Goal: Information Seeking & Learning: Learn about a topic

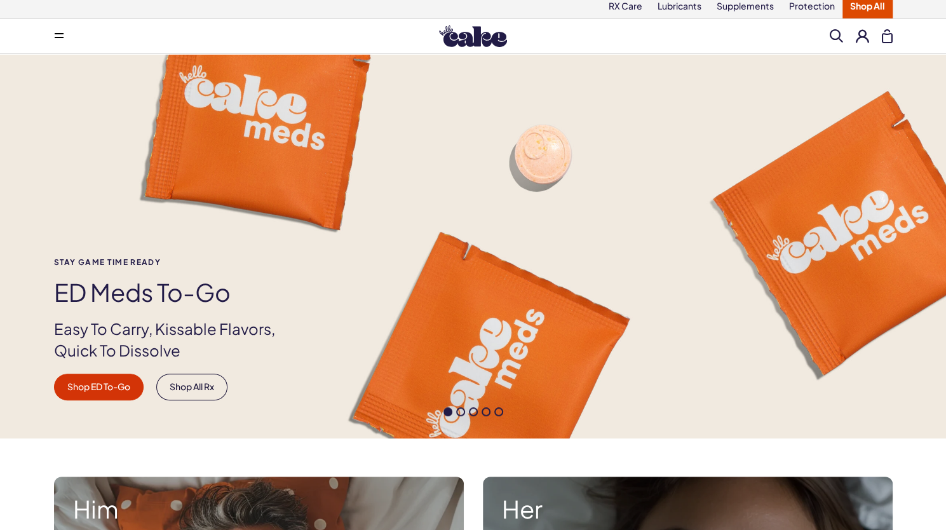
scroll to position [27, 0]
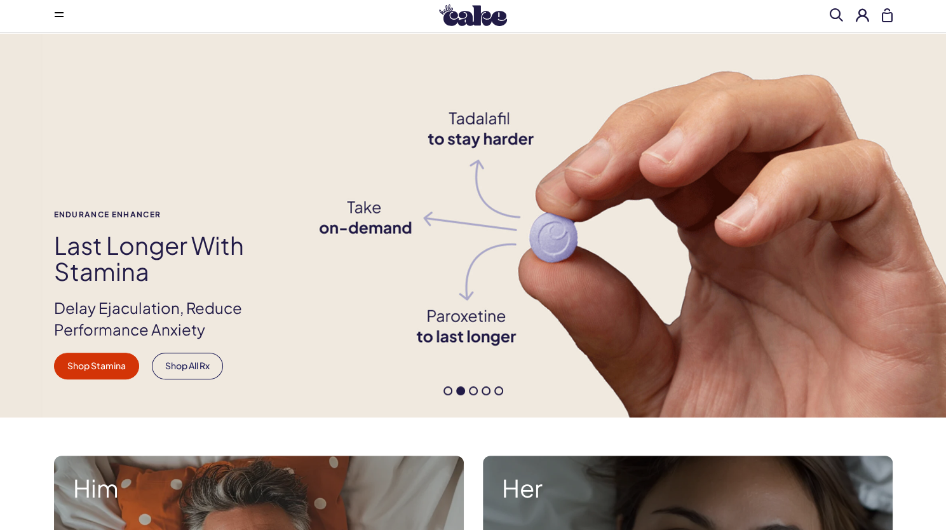
click at [449, 390] on span at bounding box center [447, 390] width 9 height 9
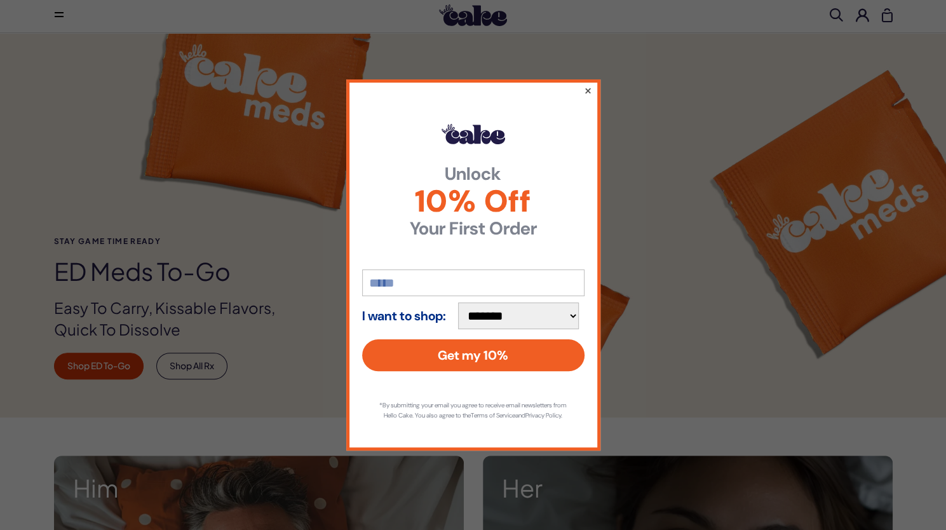
click at [585, 88] on button "×" at bounding box center [587, 90] width 8 height 15
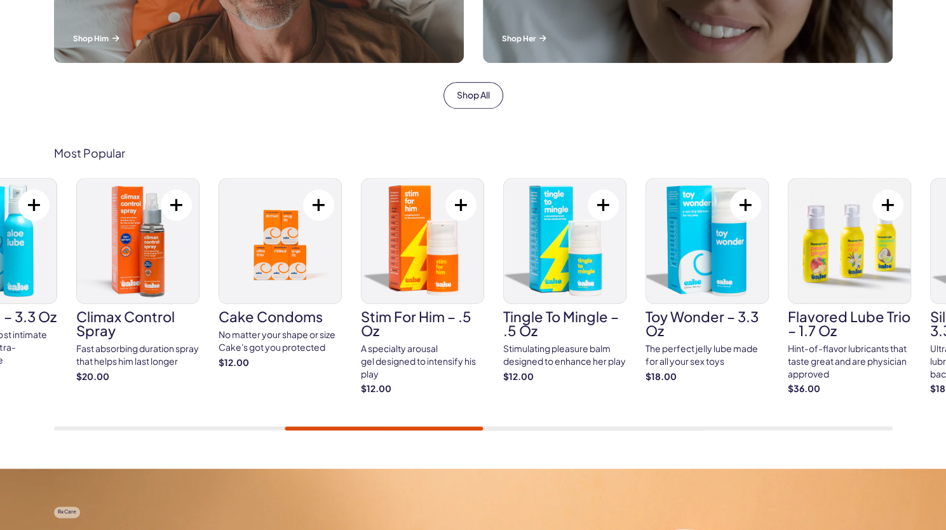
scroll to position [639, 0]
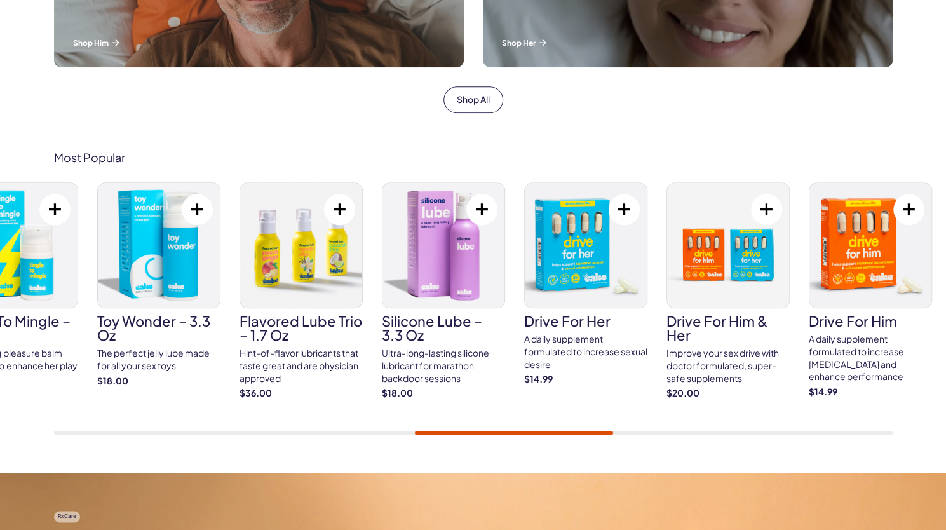
click at [317, 327] on h3 "Flavored Lube Trio – 1.7 oz" at bounding box center [301, 328] width 123 height 28
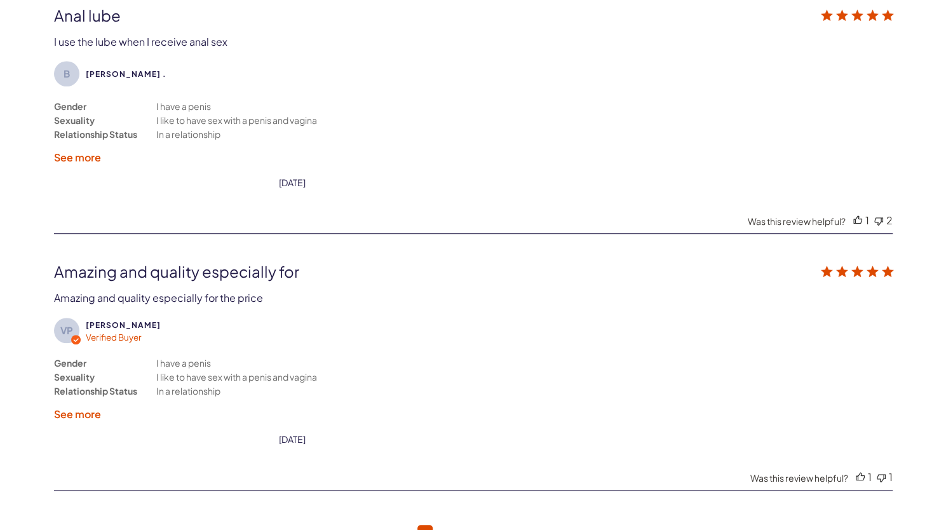
scroll to position [3205, 0]
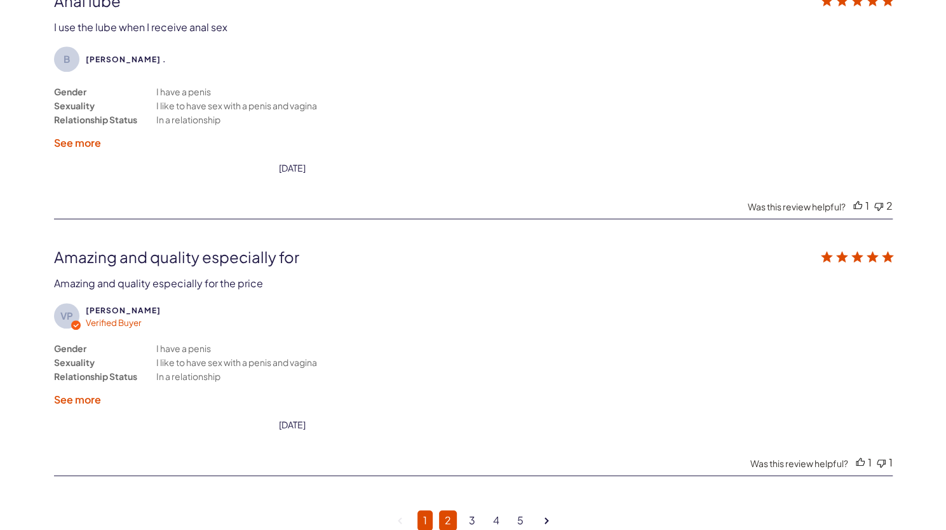
click at [449, 511] on link "2" at bounding box center [448, 520] width 18 height 20
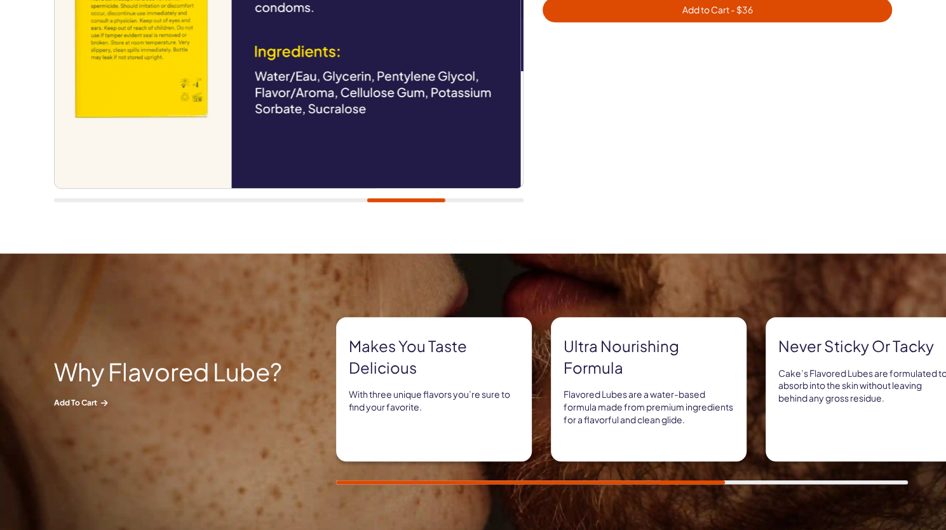
scroll to position [0, 0]
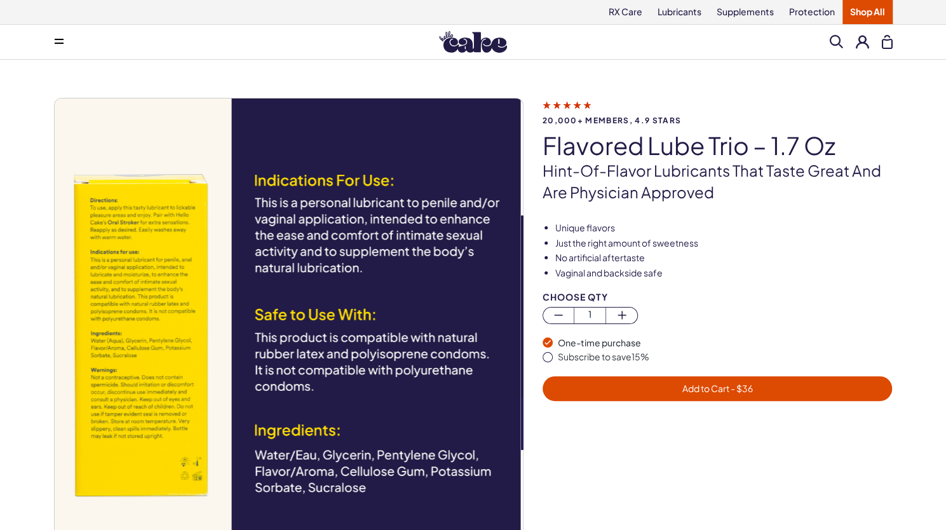
click at [65, 43] on button at bounding box center [58, 41] width 25 height 25
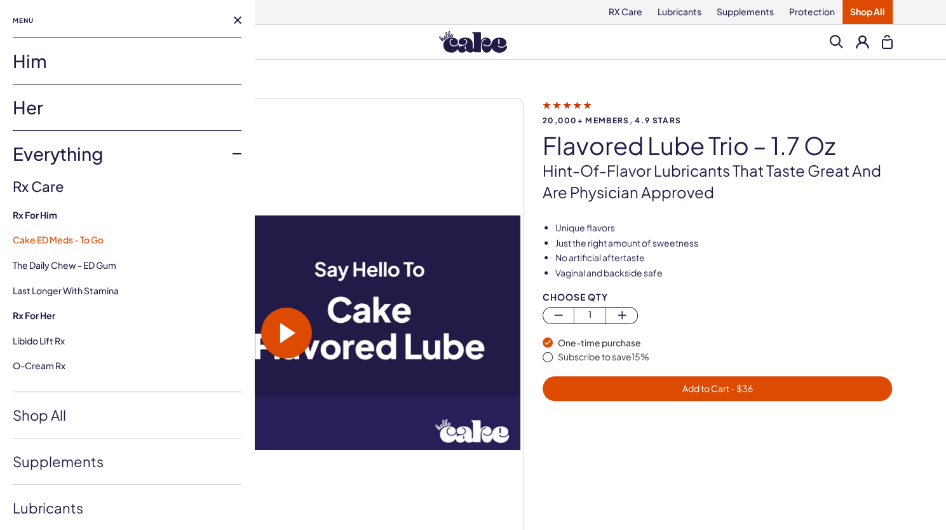
click at [69, 236] on link "Cake ED Meds - To Go" at bounding box center [58, 239] width 91 height 11
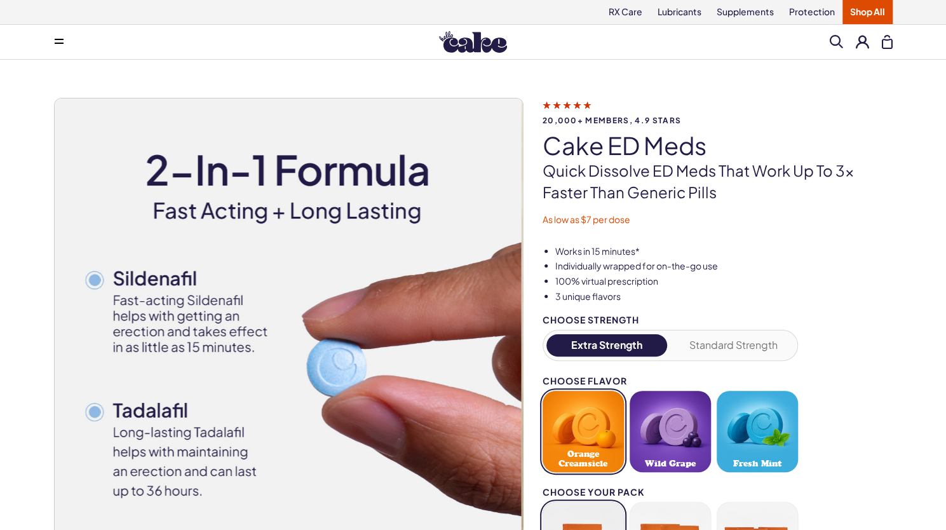
click at [59, 41] on span at bounding box center [59, 42] width 9 height 6
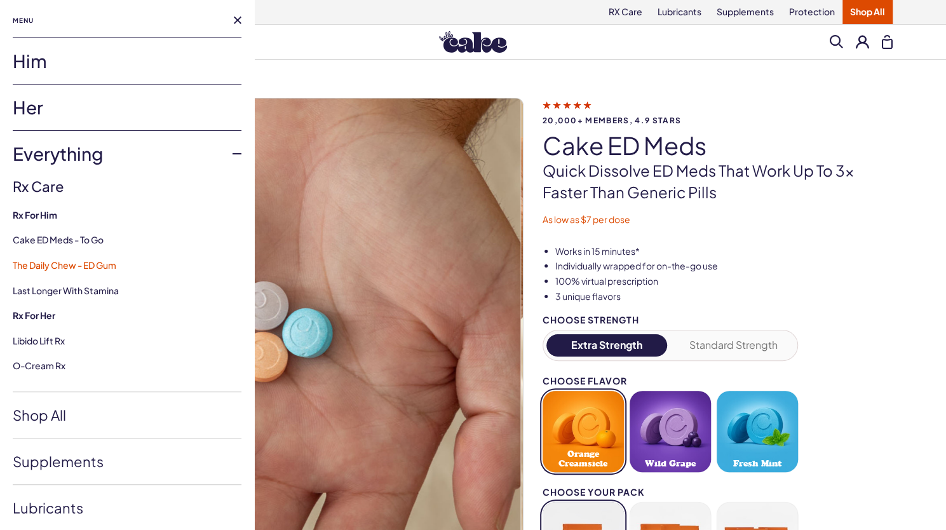
click at [95, 266] on link "The Daily Chew - ED Gum" at bounding box center [65, 264] width 104 height 11
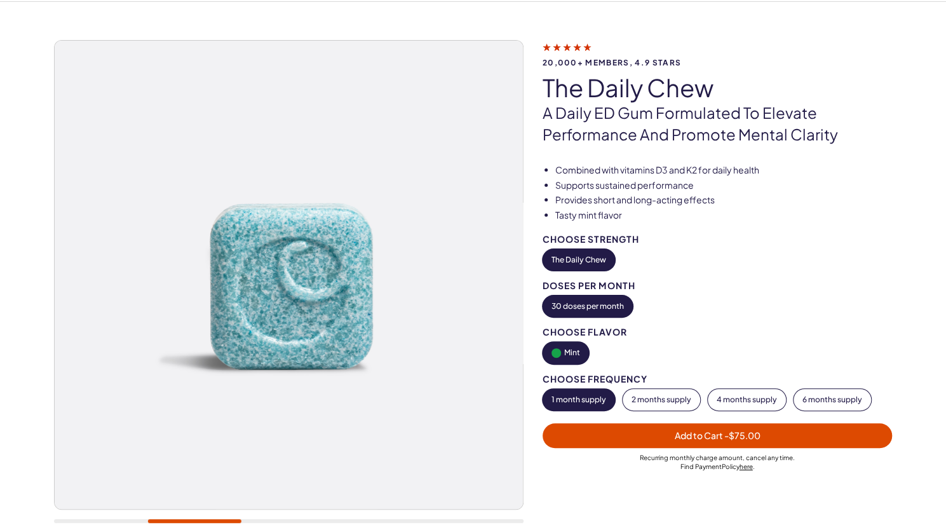
click at [695, 281] on div "Doses per Month" at bounding box center [718, 286] width 350 height 10
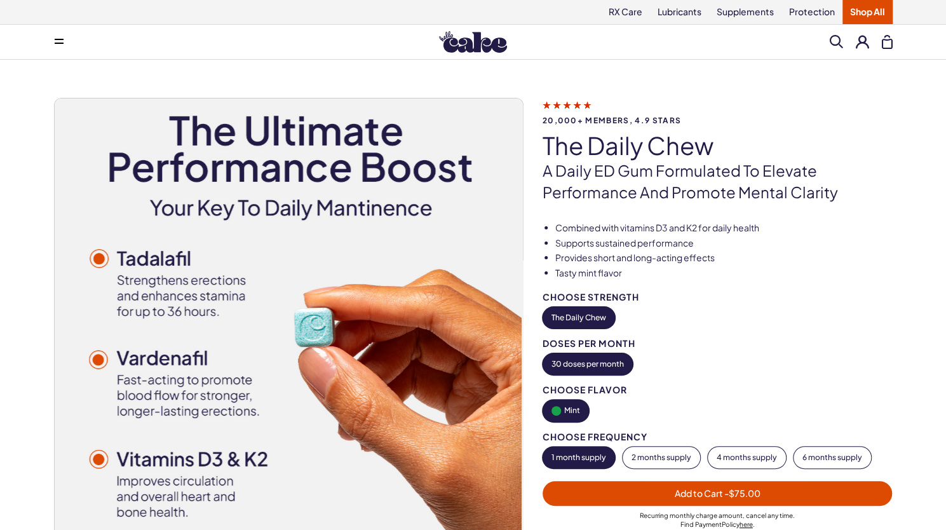
click at [60, 43] on icon at bounding box center [59, 43] width 9 height 1
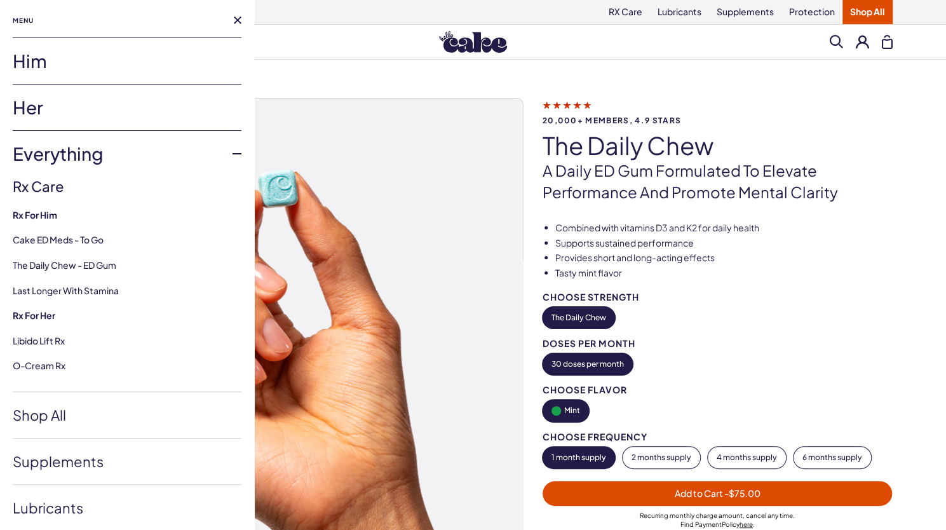
scroll to position [42, 0]
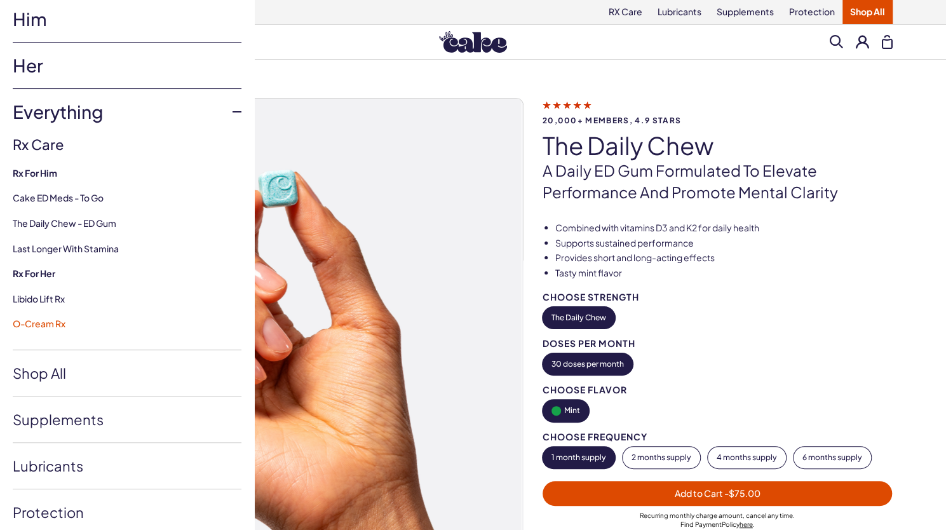
click at [43, 321] on link "O-Cream Rx" at bounding box center [39, 323] width 53 height 11
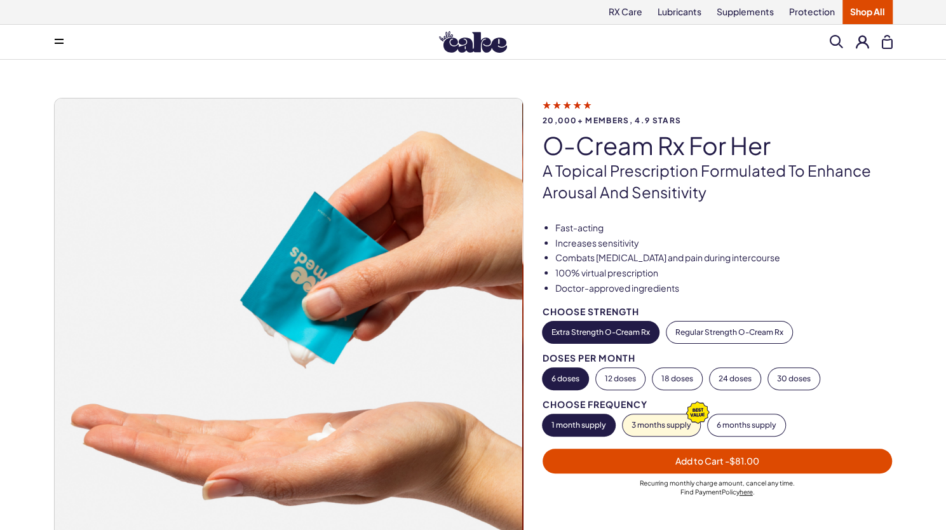
click at [60, 39] on icon at bounding box center [59, 39] width 9 height 1
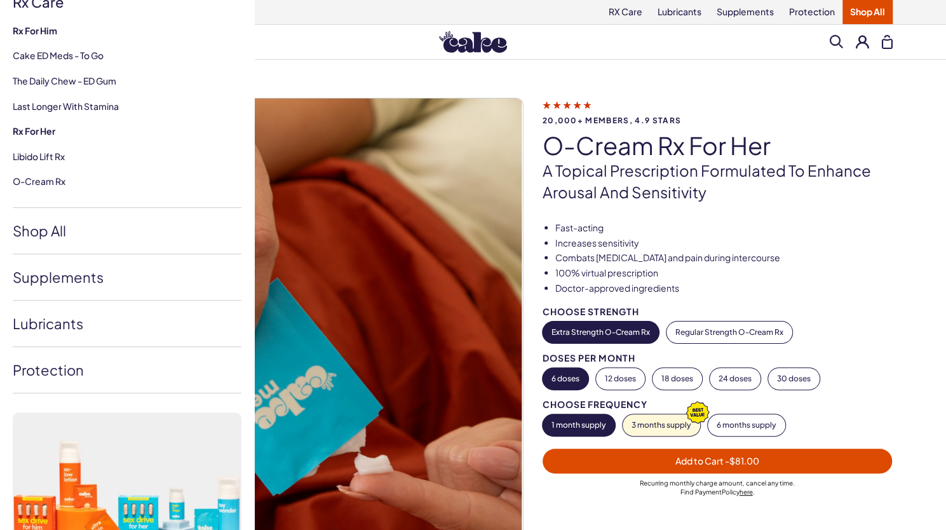
scroll to position [186, 0]
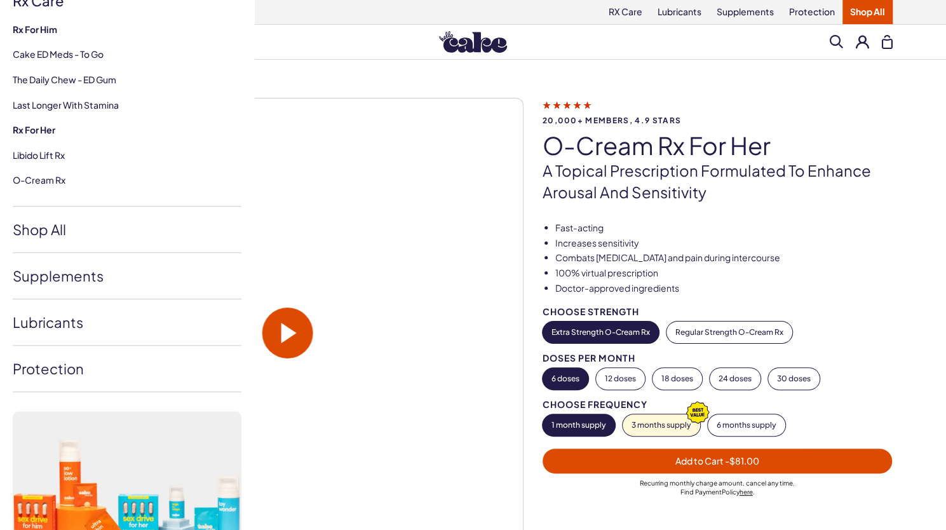
click at [614, 35] on div "Menu Him Her Everything Rx Care Rx For Him Cake ED Meds - To Go The Daily Chew …" at bounding box center [473, 41] width 915 height 25
